Goal: Task Accomplishment & Management: Use online tool/utility

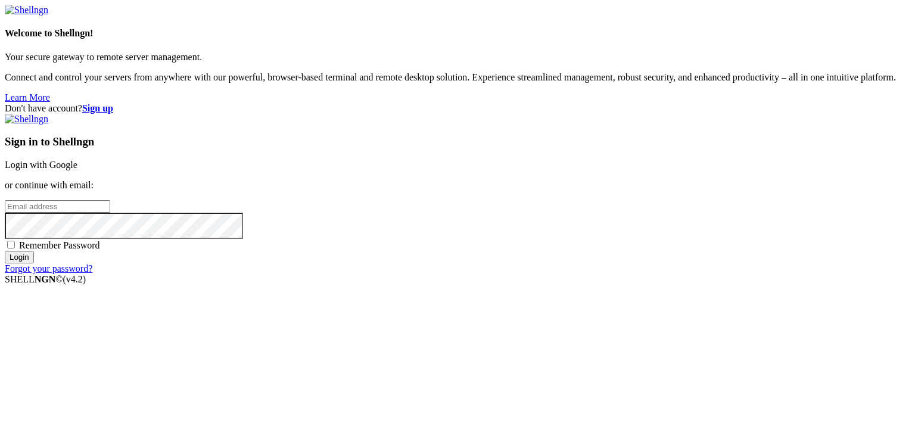
click at [77, 160] on link "Login with Google" at bounding box center [41, 165] width 73 height 10
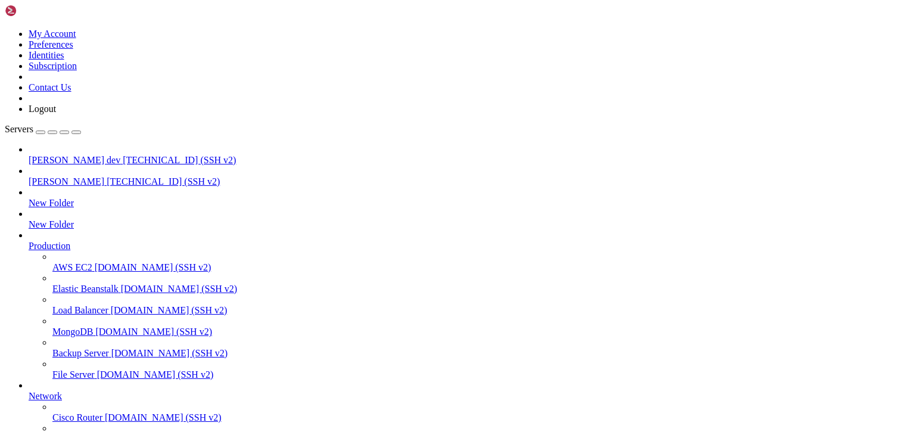
click at [123, 155] on span "[TECHNICAL_ID] (SSH v2)" at bounding box center [179, 160] width 113 height 10
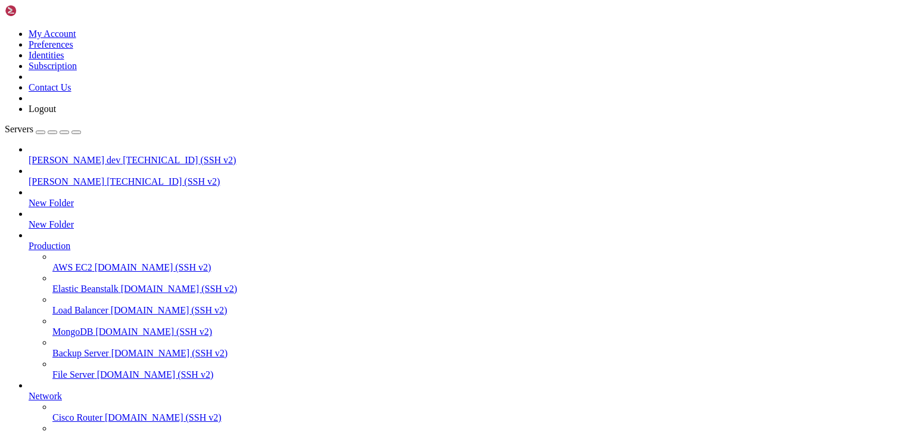
type input "/public_html/public/assets/companies/employment_[DEMOGRAPHIC_DATA]/1/documents/…"
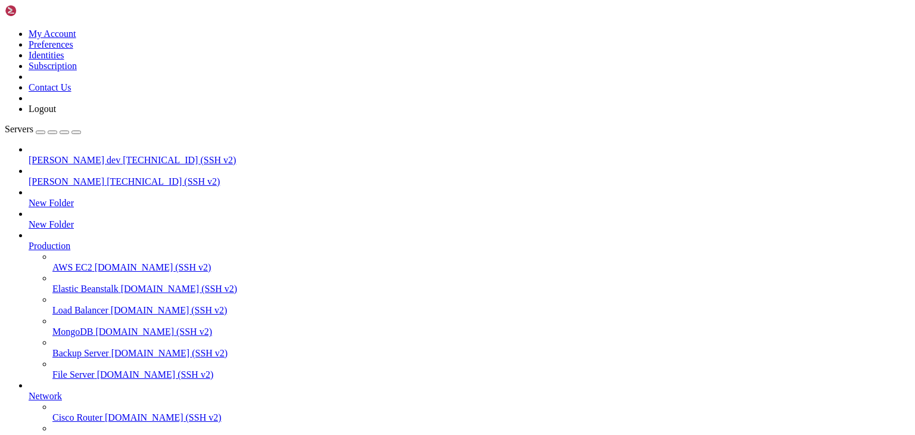
scroll to position [5305, 0]
drag, startPoint x: 204, startPoint y: 1077, endPoint x: 101, endPoint y: 1079, distance: 103.0
drag, startPoint x: 328, startPoint y: 1079, endPoint x: 119, endPoint y: 1075, distance: 209.6
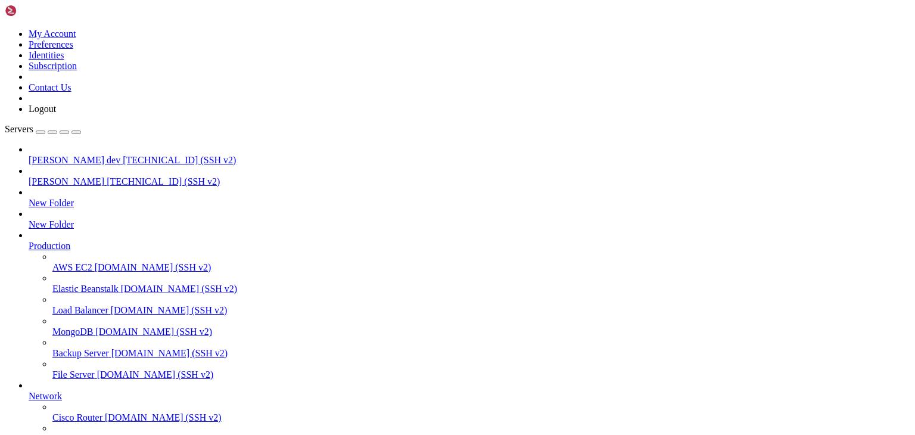
drag, startPoint x: 92, startPoint y: 1086, endPoint x: 64, endPoint y: 1086, distance: 28.0
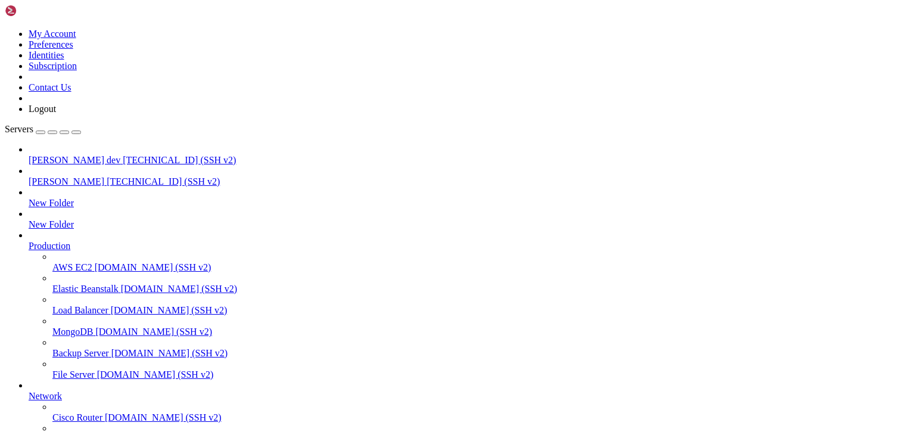
drag, startPoint x: 204, startPoint y: 1046, endPoint x: 100, endPoint y: 1043, distance: 104.3
drag, startPoint x: 321, startPoint y: 1050, endPoint x: 118, endPoint y: 1047, distance: 203.1
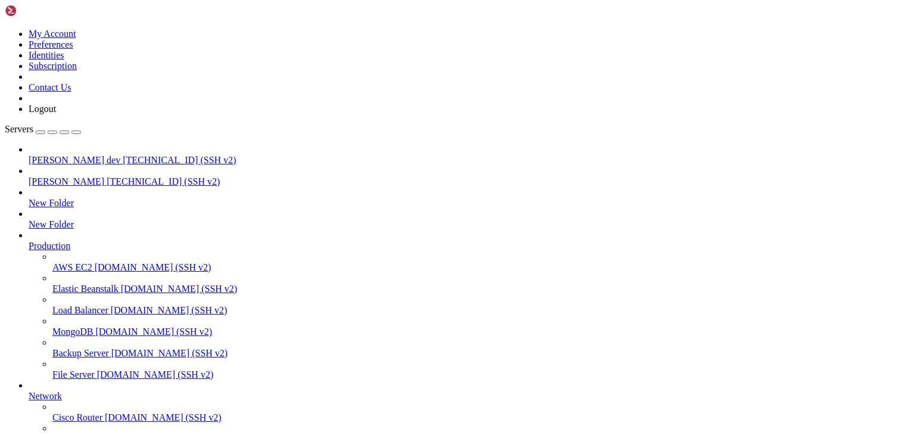
drag, startPoint x: 105, startPoint y: 1057, endPoint x: 67, endPoint y: 1057, distance: 38.7
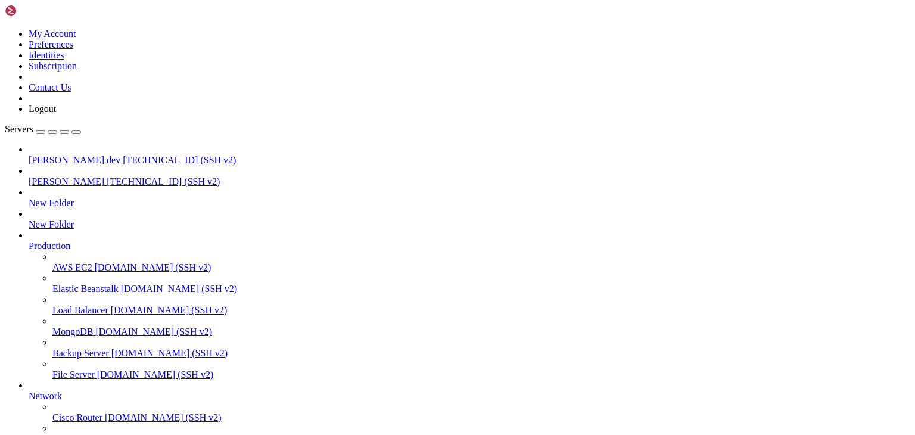
drag, startPoint x: 204, startPoint y: 1017, endPoint x: 102, endPoint y: 1015, distance: 101.8
drag, startPoint x: 322, startPoint y: 1017, endPoint x: 119, endPoint y: 1017, distance: 202.5
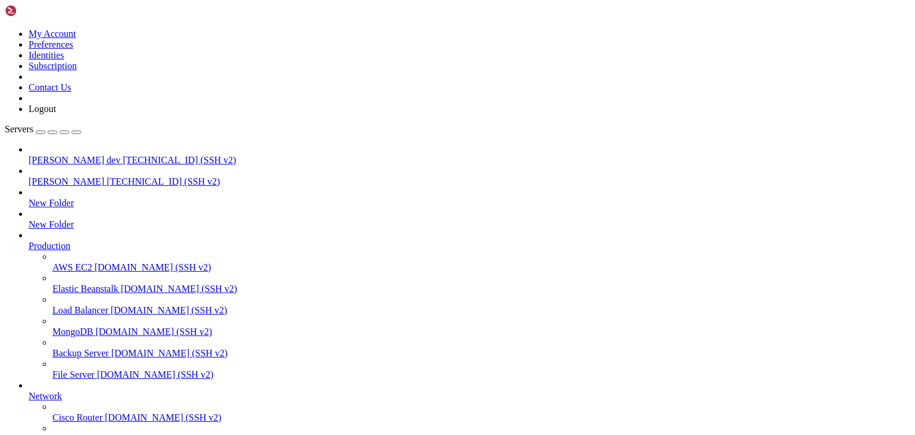
scroll to position [5386, 0]
